Goal: Transaction & Acquisition: Purchase product/service

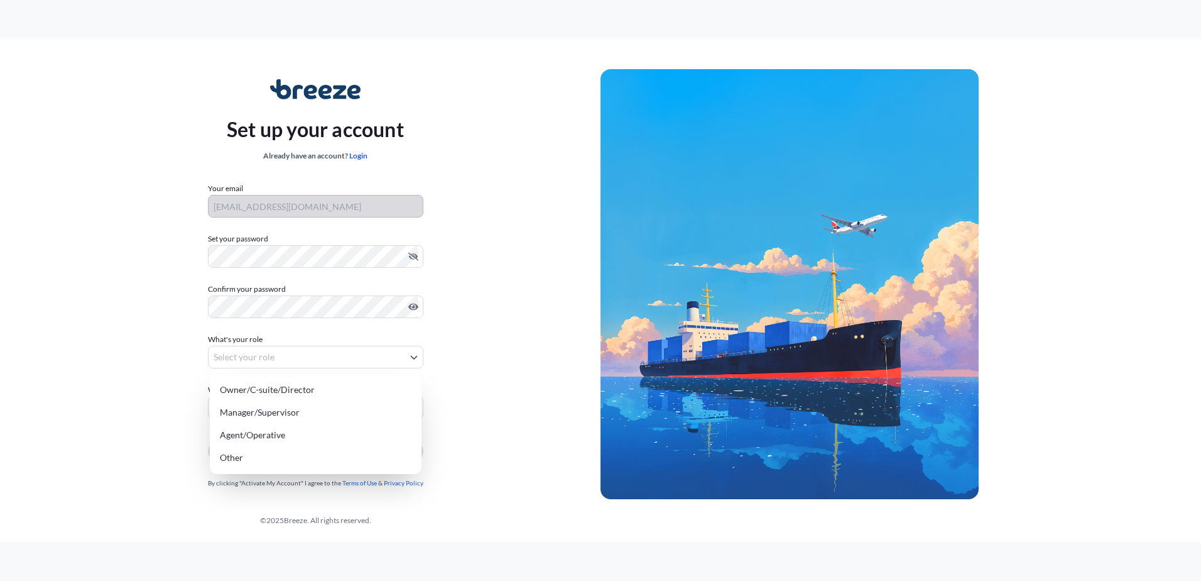
click at [231, 360] on body "Set up your account Already have an account? Login Your email [EMAIL_ADDRESS][D…" at bounding box center [600, 290] width 1201 height 581
click at [247, 392] on div "Owner/C-suite/Director" at bounding box center [316, 389] width 202 height 23
select select "owner/c-suite/director"
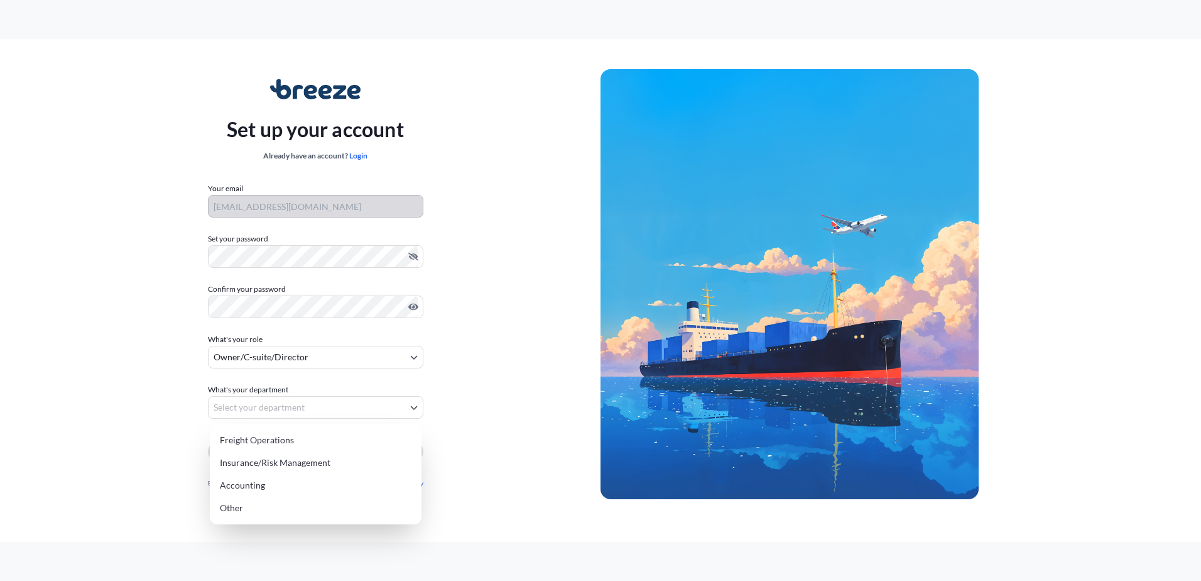
click at [267, 410] on body "Set up your account Already have an account? Login Your email [EMAIL_ADDRESS][D…" at bounding box center [600, 290] width 1201 height 581
click at [261, 444] on div "Freight Operations" at bounding box center [316, 440] width 202 height 23
select select "freight operations"
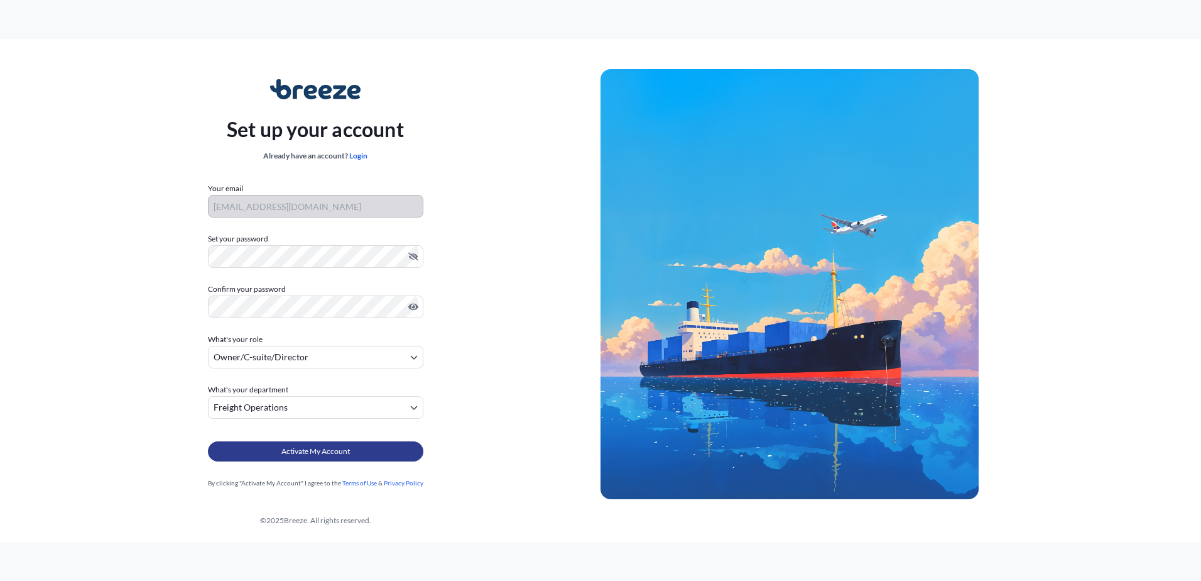
click at [312, 450] on span "Activate My Account" at bounding box center [315, 451] width 68 height 13
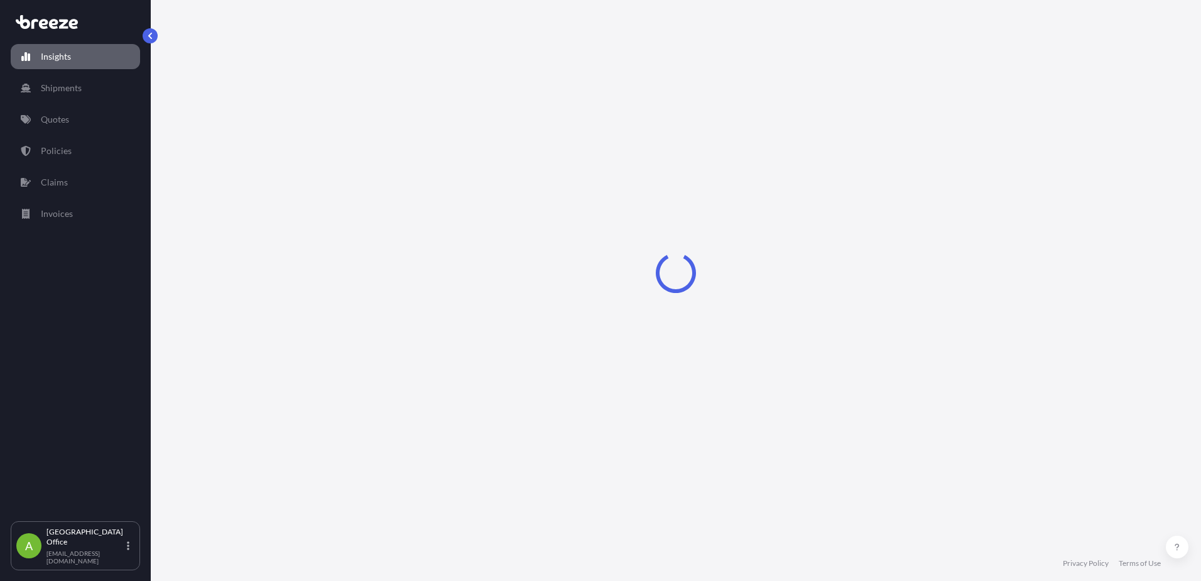
select select "2025"
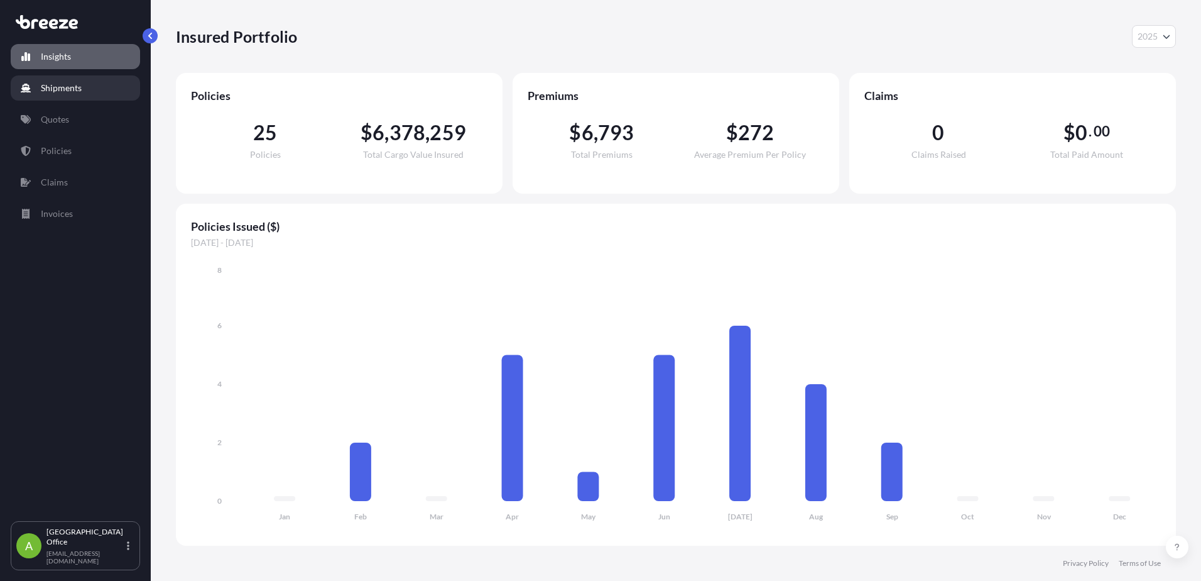
click at [58, 90] on p "Shipments" at bounding box center [61, 88] width 41 height 13
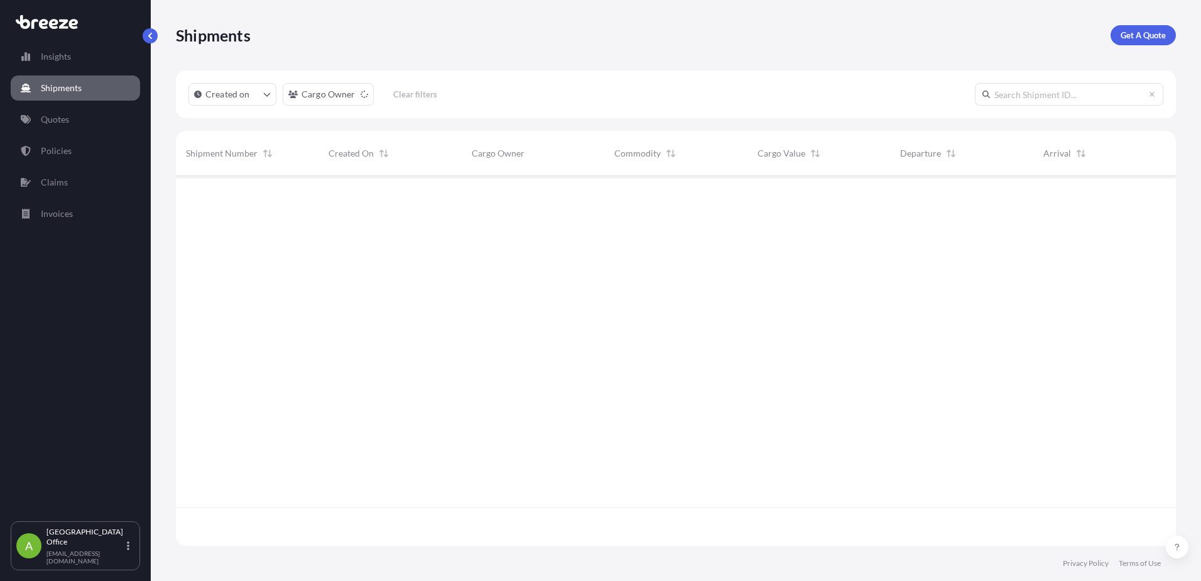
scroll to position [405, 991]
click at [57, 119] on p "Quotes" at bounding box center [55, 119] width 28 height 13
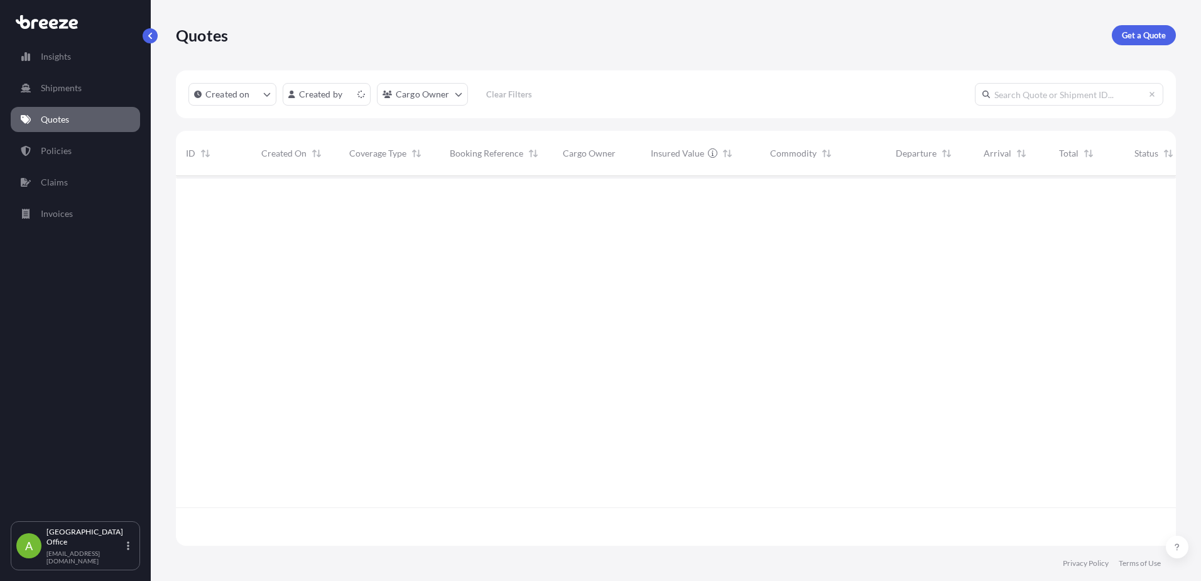
scroll to position [367, 991]
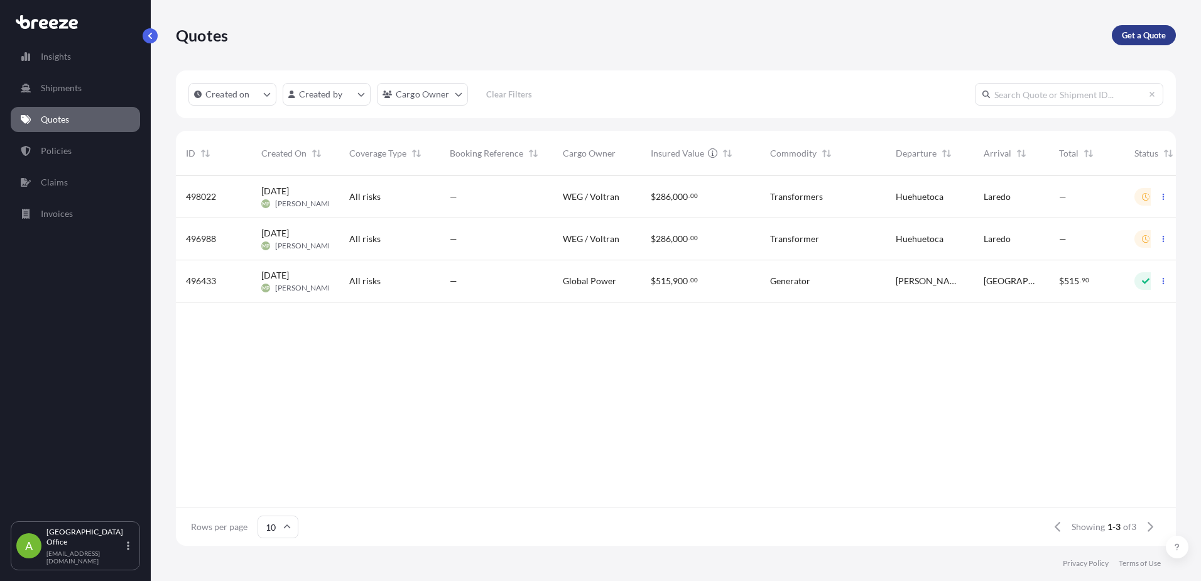
click at [1131, 35] on p "Get a Quote" at bounding box center [1144, 35] width 44 height 13
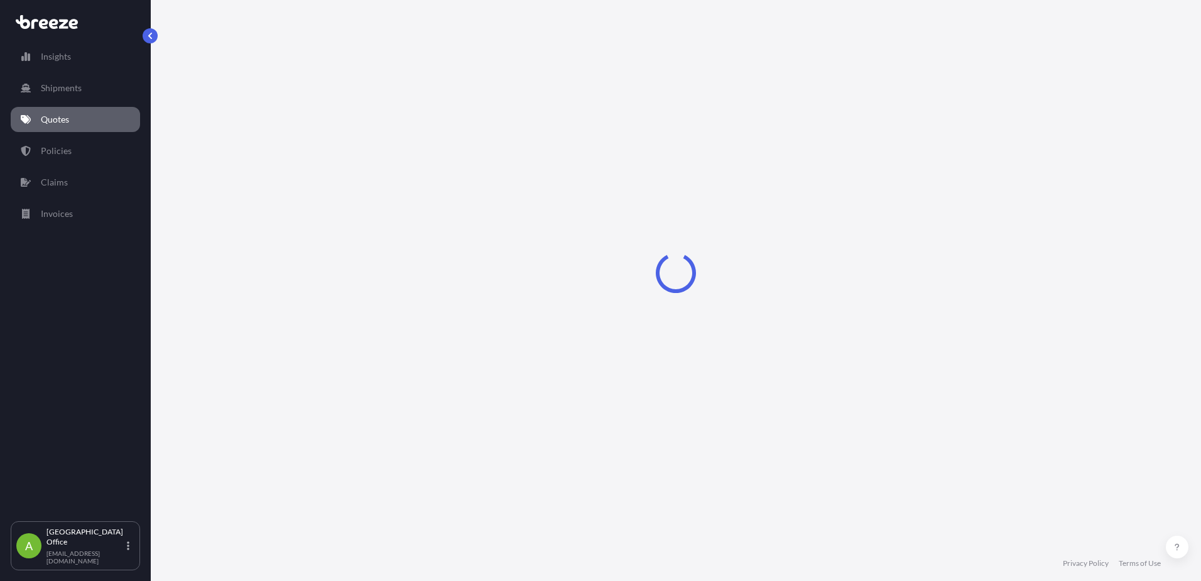
select select "Sea"
select select "1"
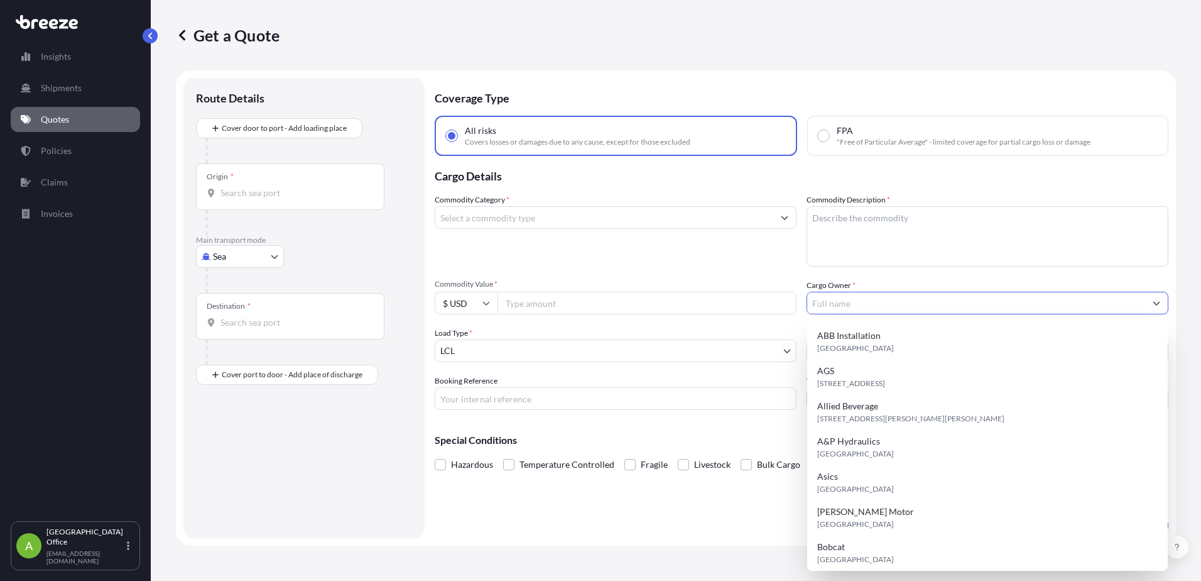
click at [849, 303] on input "Cargo Owner *" at bounding box center [976, 303] width 338 height 23
click at [832, 298] on input "Cargo Owner *" at bounding box center [976, 303] width 338 height 23
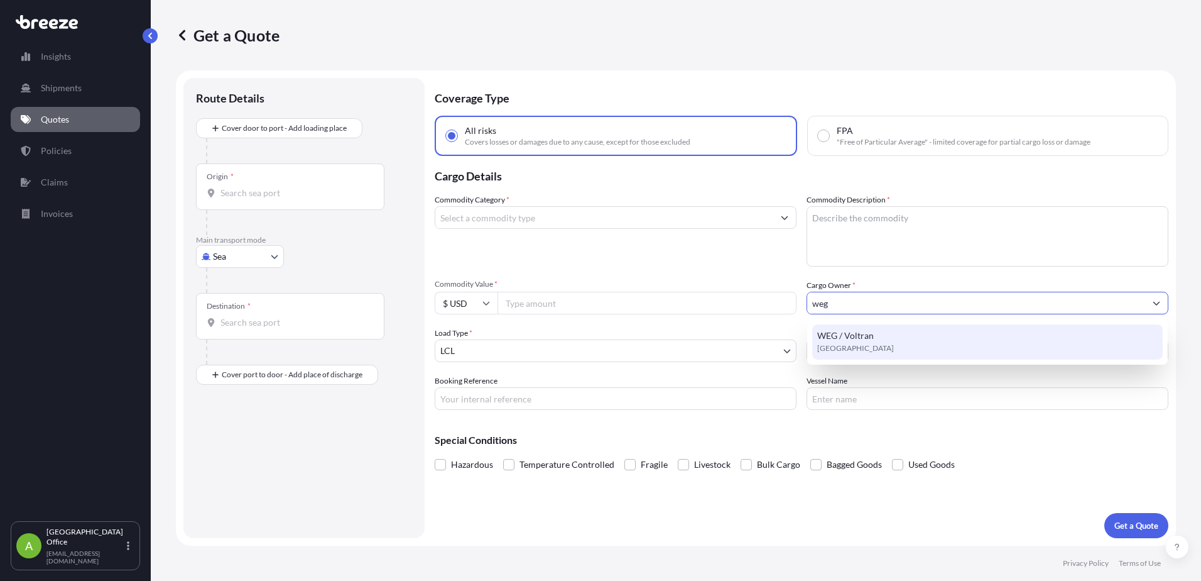
click at [845, 340] on span "WEG / Voltran" at bounding box center [845, 335] width 57 height 13
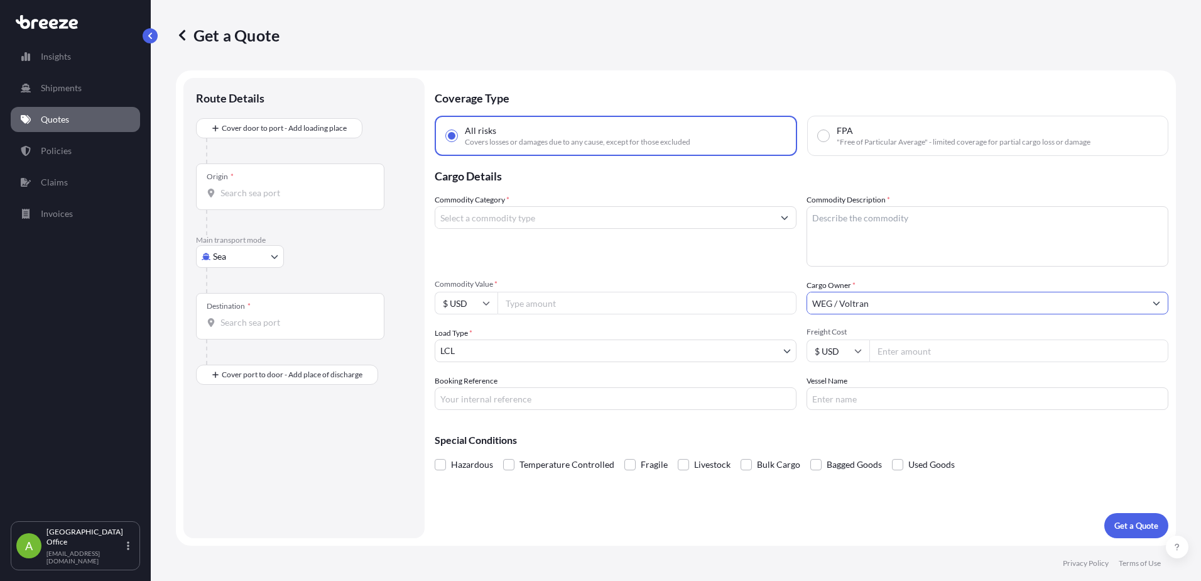
type input "WEG / Voltran"
click at [842, 303] on input "WEG / Voltran" at bounding box center [976, 303] width 338 height 23
drag, startPoint x: 873, startPoint y: 302, endPoint x: 797, endPoint y: 309, distance: 76.3
click at [797, 309] on div "Commodity Category * Commodity Description * Commodity Value * $ USD Cargo Owne…" at bounding box center [802, 302] width 734 height 216
type input "m"
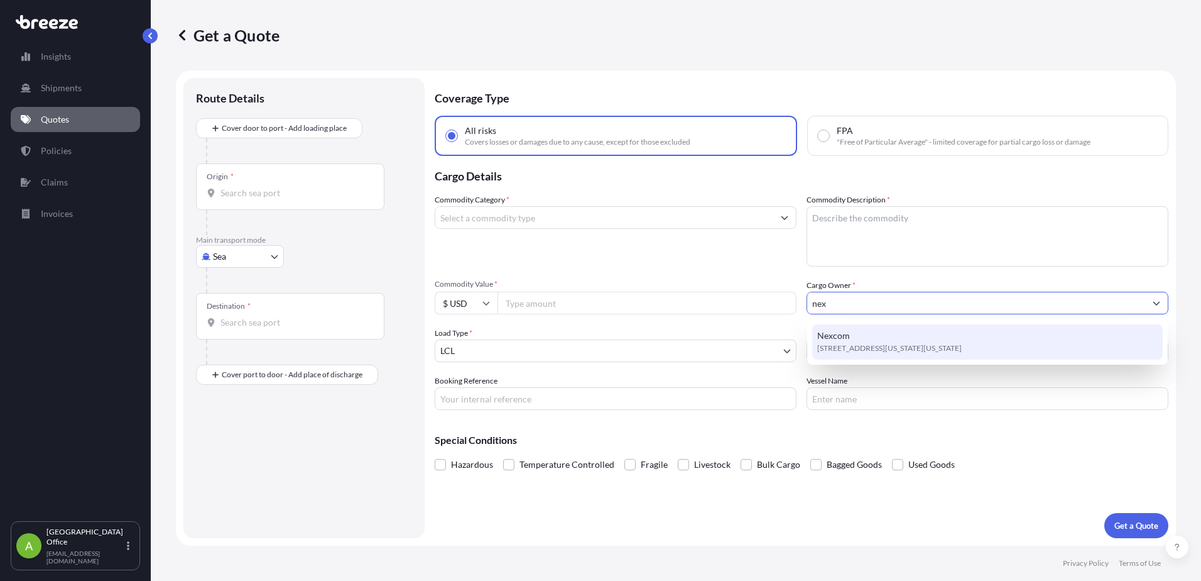
type input "nex"
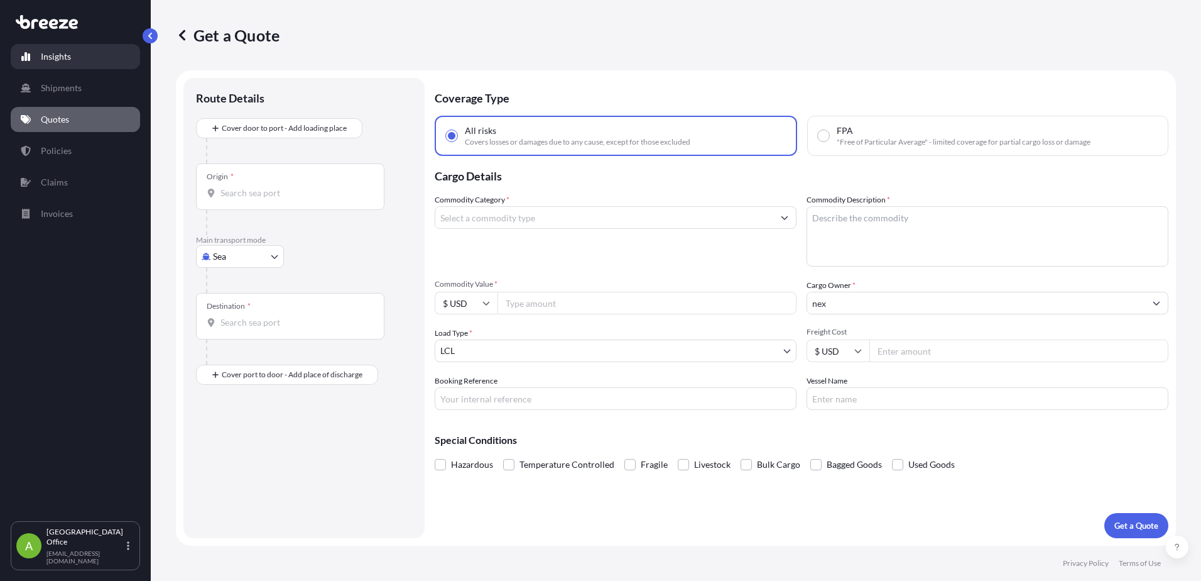
click at [48, 59] on p "Insights" at bounding box center [56, 56] width 30 height 13
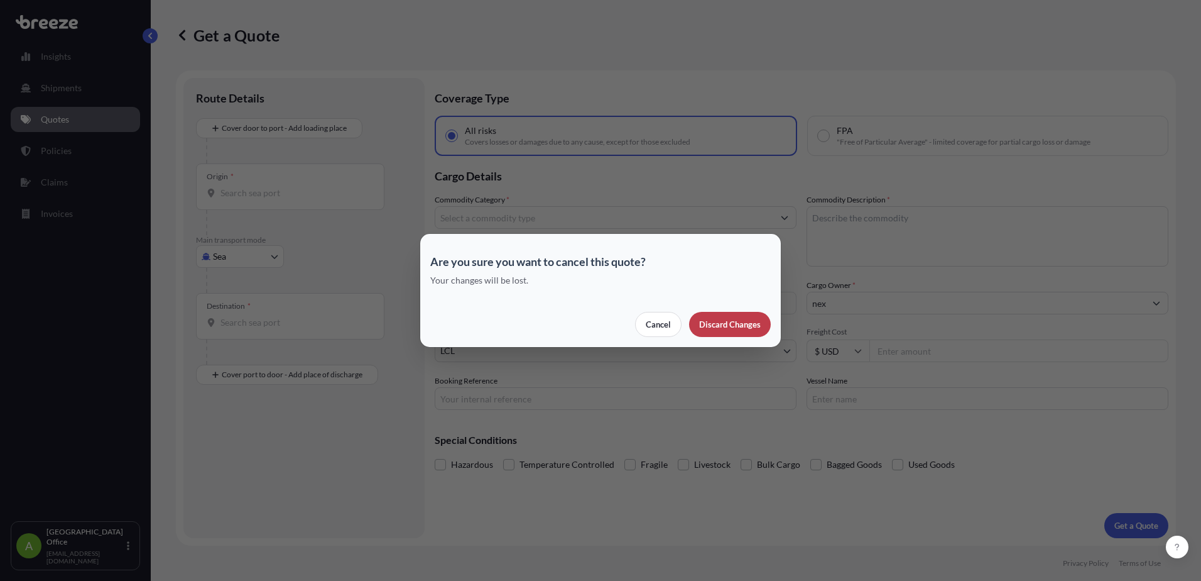
select select "2025"
